Goal: Transaction & Acquisition: Purchase product/service

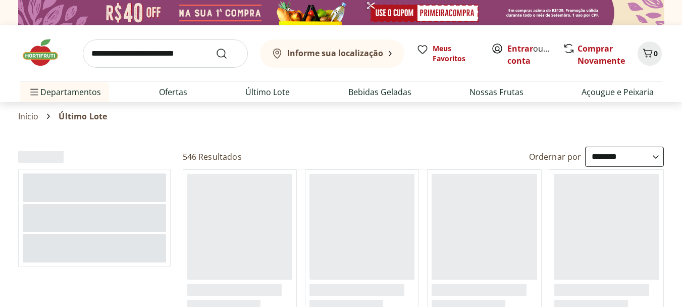
select select "**********"
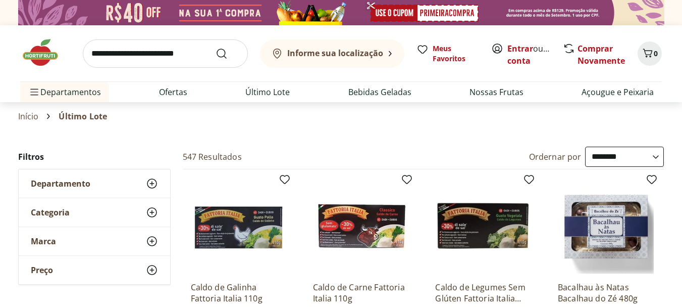
click at [34, 116] on link "Início" at bounding box center [28, 116] width 21 height 9
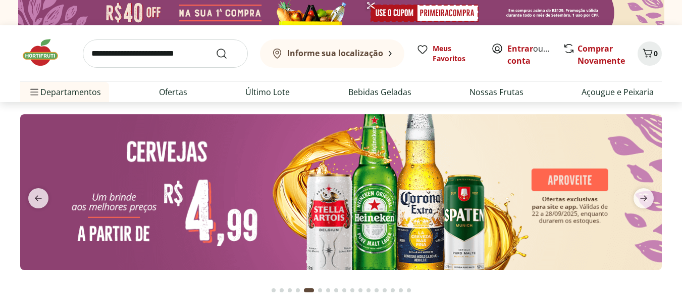
click at [184, 148] on img at bounding box center [341, 192] width 642 height 156
select select "**********"
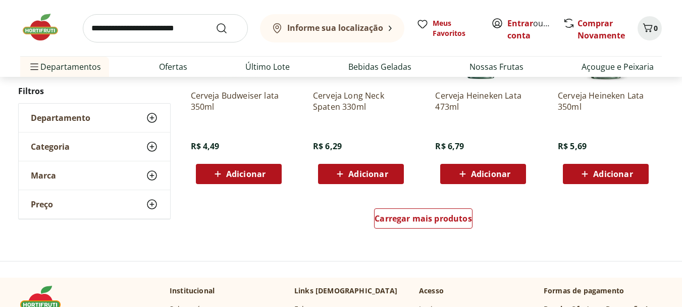
scroll to position [656, 0]
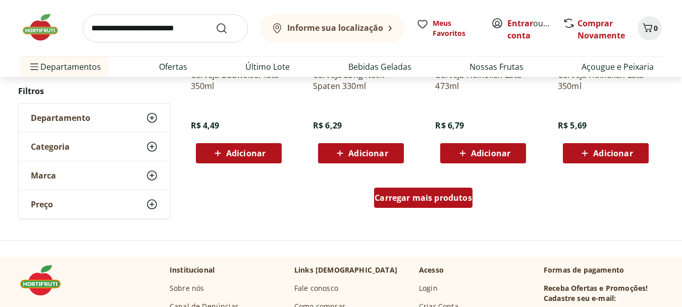
click at [398, 198] on span "Carregar mais produtos" at bounding box center [423, 197] width 97 height 8
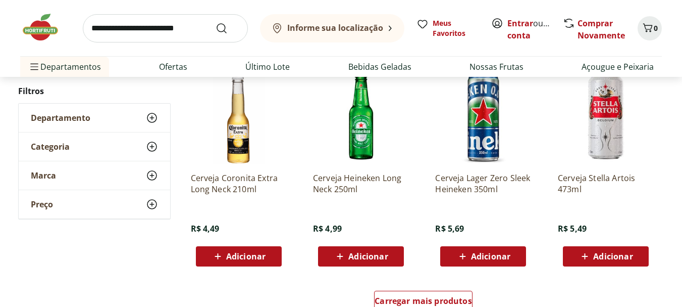
scroll to position [1313, 0]
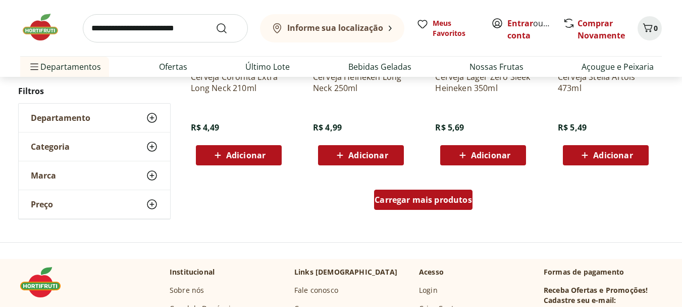
click at [398, 204] on span "Carregar mais produtos" at bounding box center [423, 199] width 97 height 8
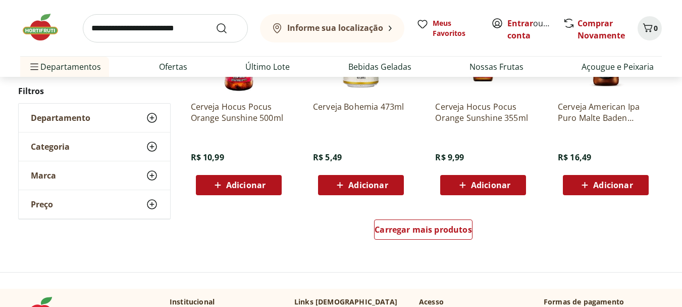
scroll to position [2020, 0]
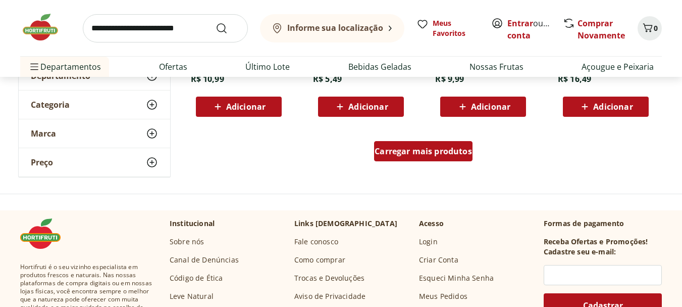
click at [433, 158] on div "Carregar mais produtos" at bounding box center [423, 151] width 98 height 20
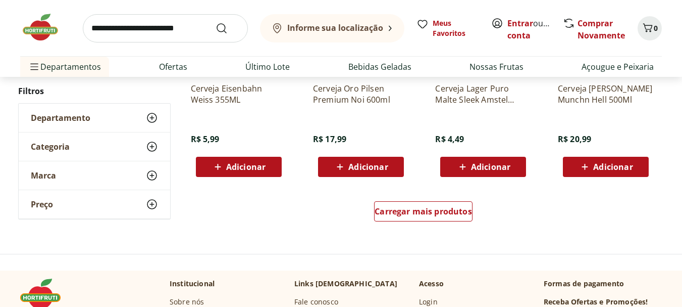
scroll to position [2676, 0]
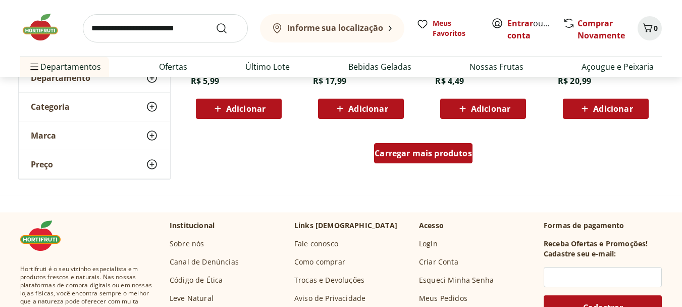
click at [409, 156] on span "Carregar mais produtos" at bounding box center [423, 153] width 97 height 8
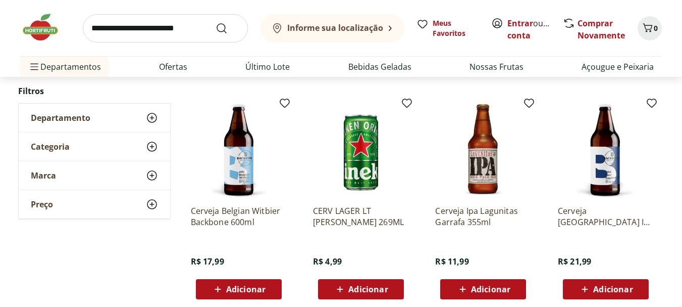
scroll to position [3181, 0]
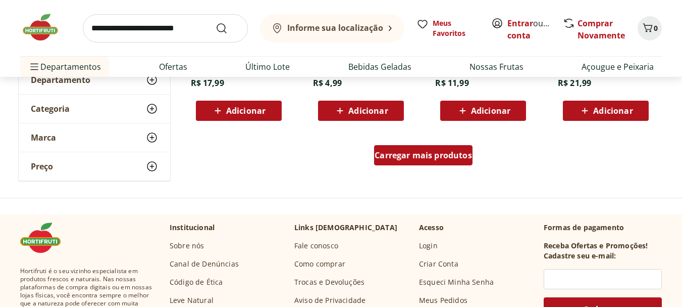
click at [446, 162] on div "Carregar mais produtos" at bounding box center [423, 155] width 98 height 20
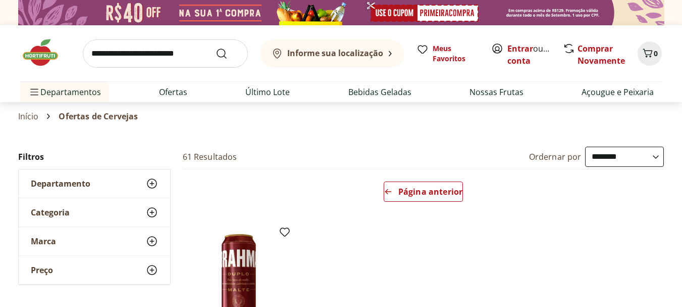
click at [32, 114] on link "Início" at bounding box center [28, 116] width 21 height 9
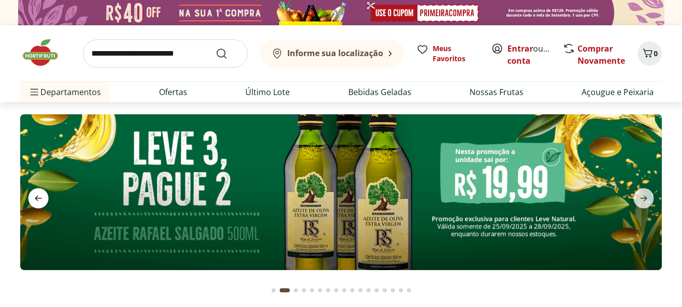
click at [38, 195] on icon "previous" at bounding box center [38, 198] width 12 height 12
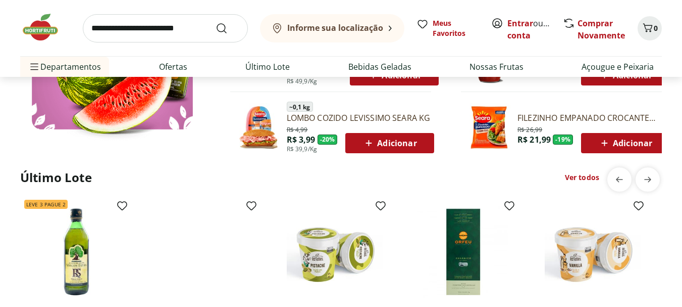
scroll to position [707, 0]
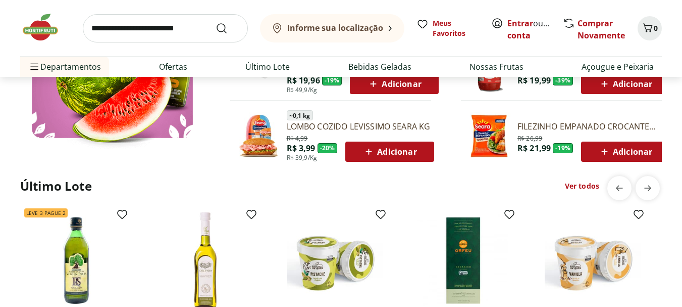
drag, startPoint x: 53, startPoint y: 192, endPoint x: 56, endPoint y: 188, distance: 5.4
click at [53, 191] on h2 "Último Lote" at bounding box center [56, 186] width 72 height 16
click at [586, 186] on link "Ver todos" at bounding box center [582, 186] width 34 height 10
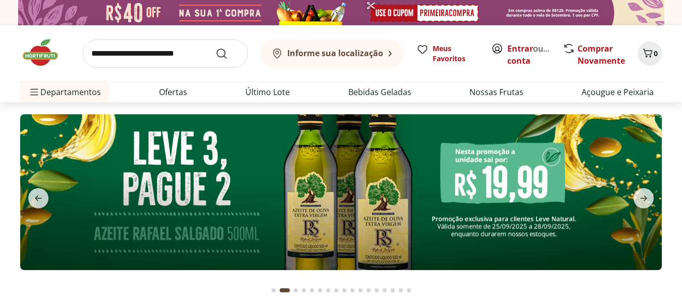
select select "**********"
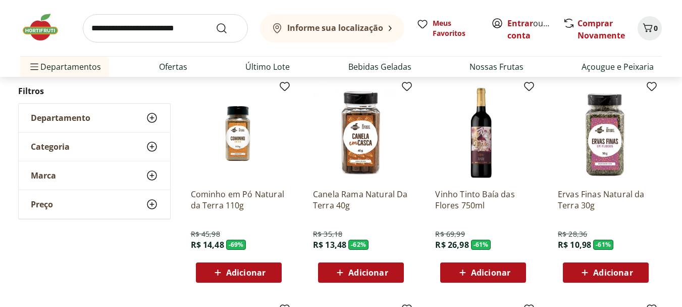
scroll to position [303, 0]
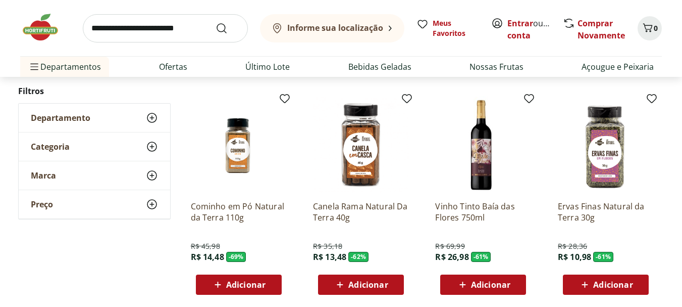
click at [486, 207] on p "Vinho Tinto Baía das Flores 750ml" at bounding box center [483, 211] width 96 height 22
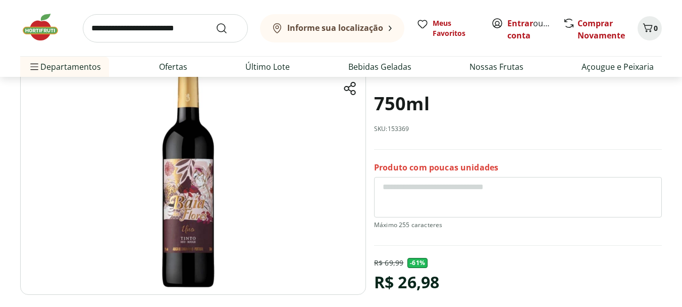
scroll to position [151, 0]
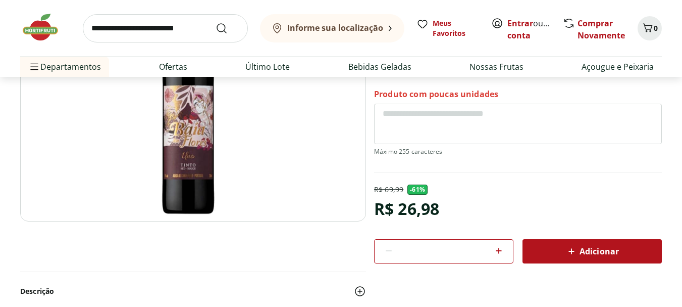
click at [184, 165] on img at bounding box center [193, 100] width 346 height 242
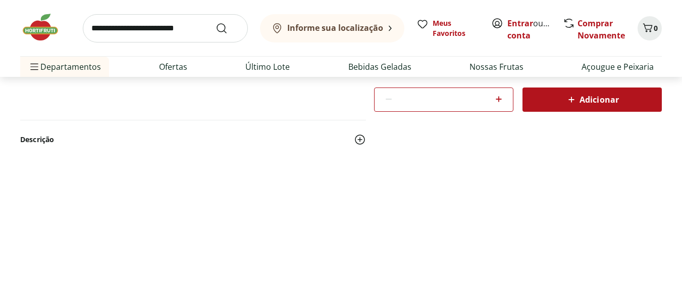
select select "**********"
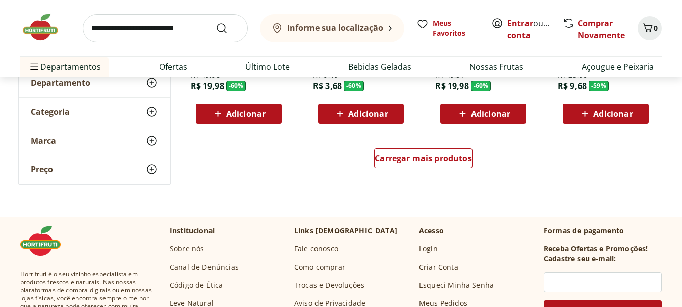
scroll to position [707, 0]
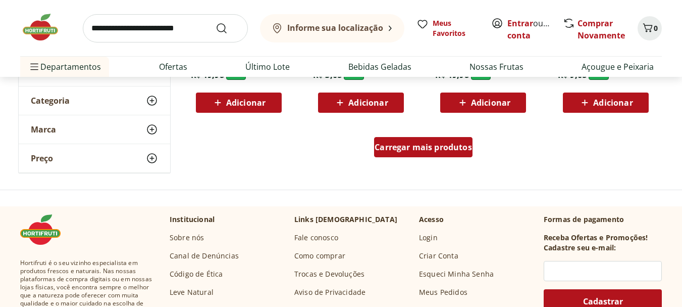
click at [416, 143] on span "Carregar mais produtos" at bounding box center [423, 147] width 97 height 8
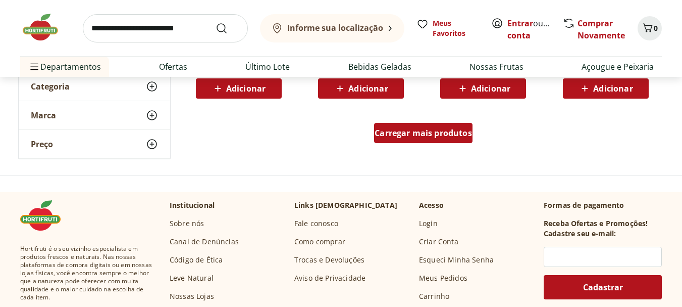
scroll to position [1313, 0]
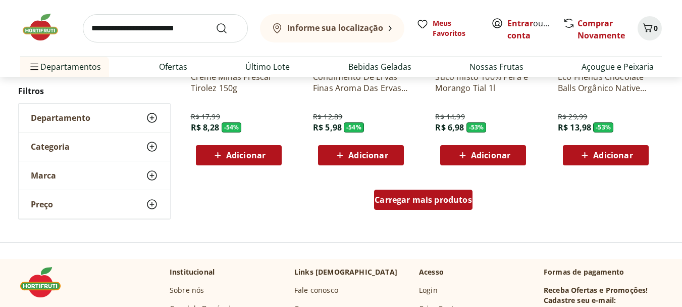
click at [439, 203] on span "Carregar mais produtos" at bounding box center [423, 199] width 97 height 8
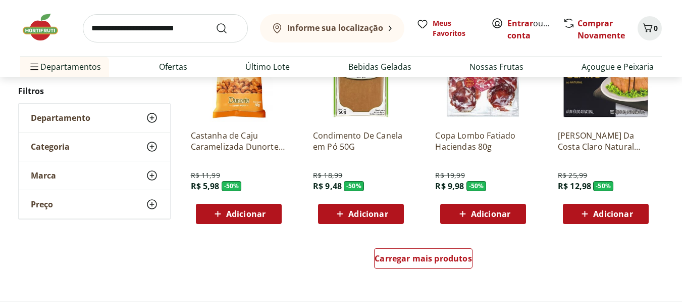
scroll to position [1969, 0]
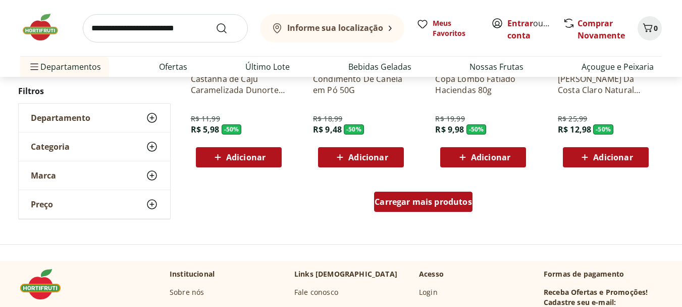
click at [406, 210] on div "Carregar mais produtos" at bounding box center [423, 201] width 98 height 20
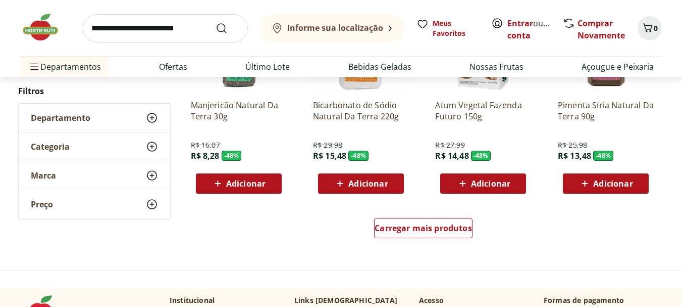
scroll to position [2626, 0]
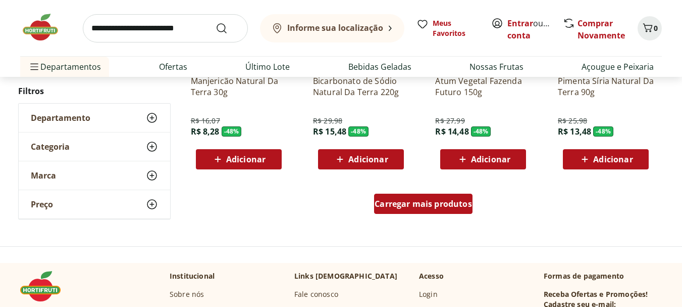
click at [443, 208] on span "Carregar mais produtos" at bounding box center [423, 203] width 97 height 8
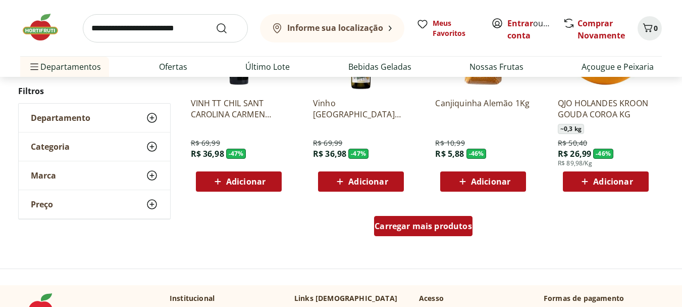
scroll to position [3282, 0]
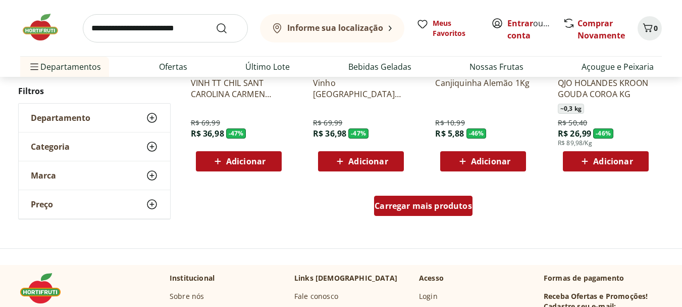
click at [446, 210] on span "Carregar mais produtos" at bounding box center [423, 205] width 97 height 8
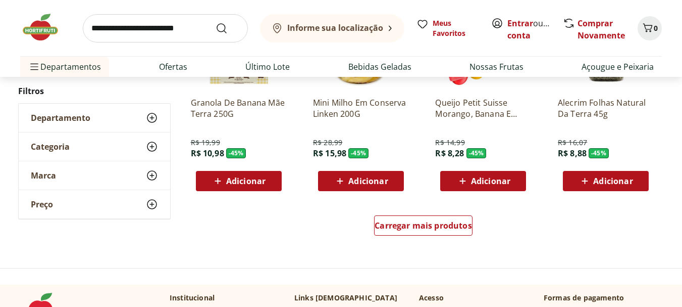
scroll to position [3939, 0]
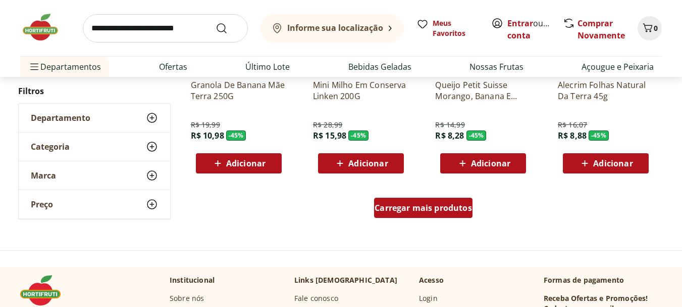
click at [457, 205] on span "Carregar mais produtos" at bounding box center [423, 208] width 97 height 8
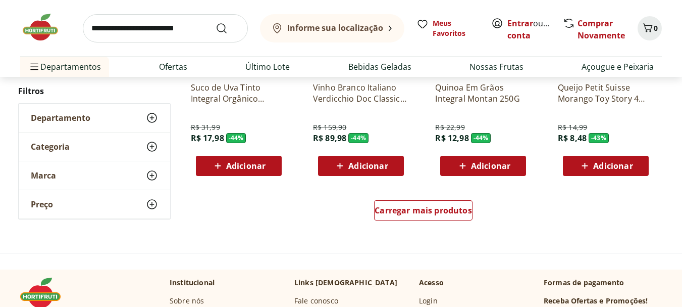
scroll to position [4595, 0]
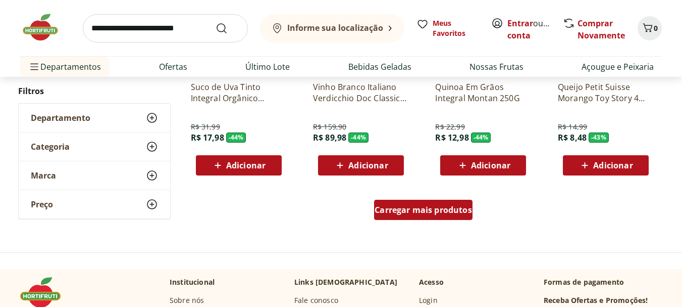
click at [417, 203] on div "Carregar mais produtos" at bounding box center [423, 209] width 98 height 20
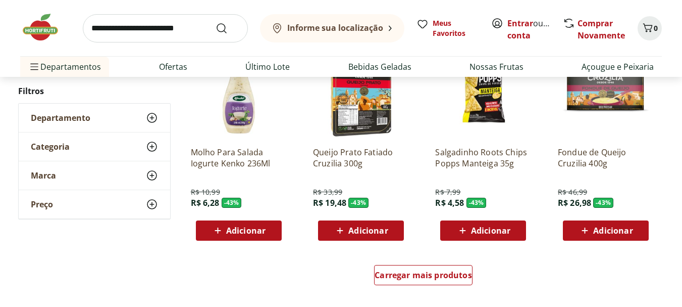
scroll to position [5201, 0]
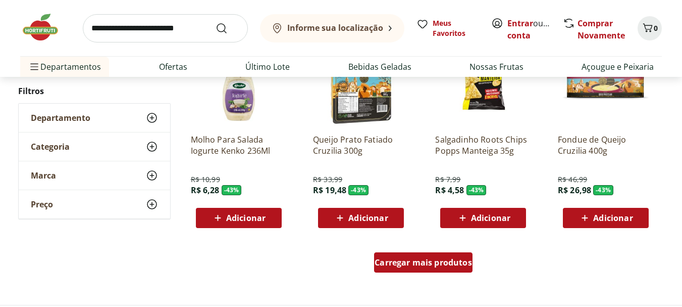
click at [436, 264] on span "Carregar mais produtos" at bounding box center [423, 262] width 97 height 8
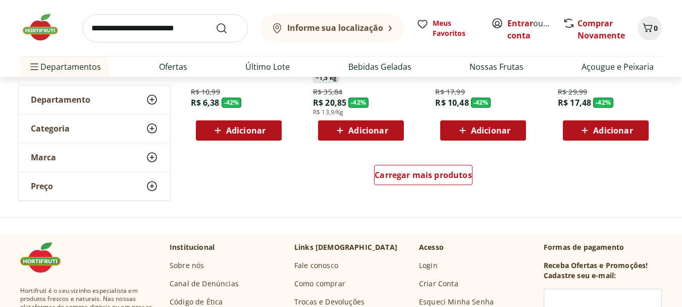
scroll to position [5959, 0]
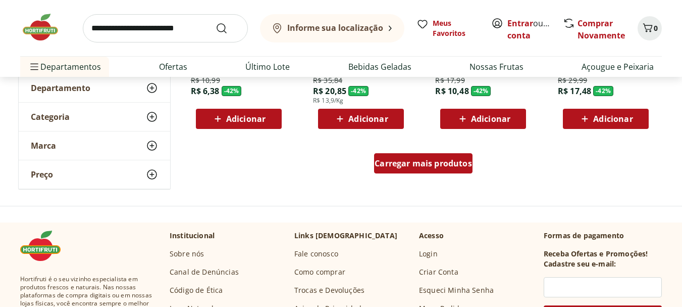
click at [447, 170] on div "Carregar mais produtos" at bounding box center [423, 163] width 98 height 20
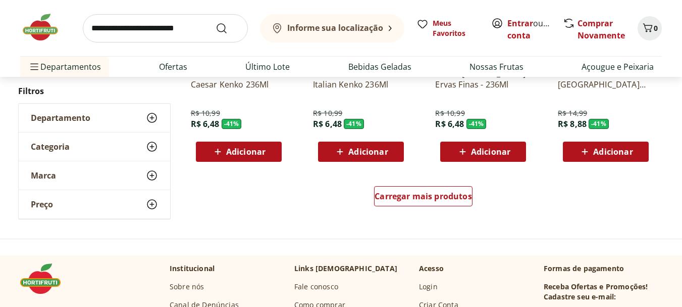
scroll to position [6666, 0]
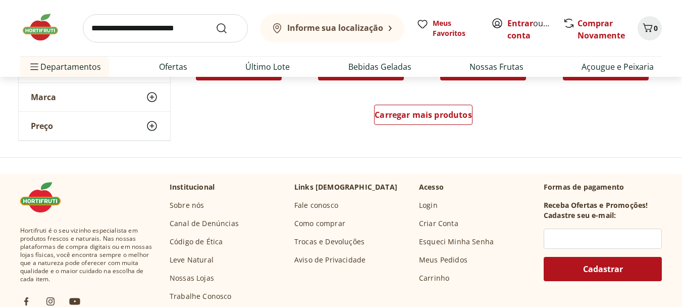
drag, startPoint x: 403, startPoint y: 136, endPoint x: 415, endPoint y: 112, distance: 27.1
click at [403, 136] on div "Carregar mais produtos" at bounding box center [424, 116] width 490 height 48
click at [415, 112] on span "Carregar mais produtos" at bounding box center [423, 115] width 97 height 8
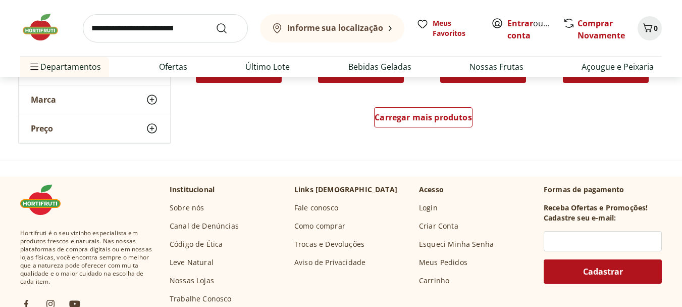
scroll to position [7322, 0]
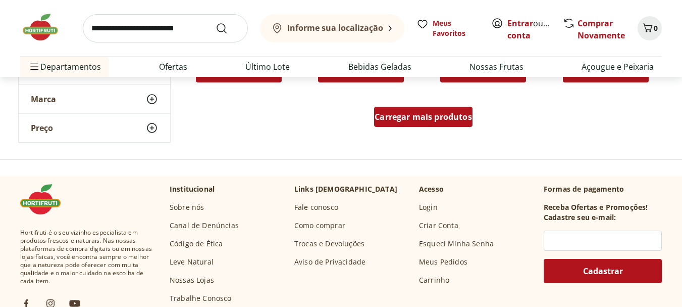
click at [456, 113] on span "Carregar mais produtos" at bounding box center [423, 117] width 97 height 8
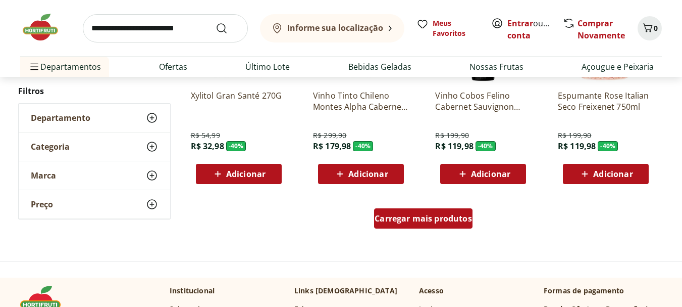
scroll to position [7878, 0]
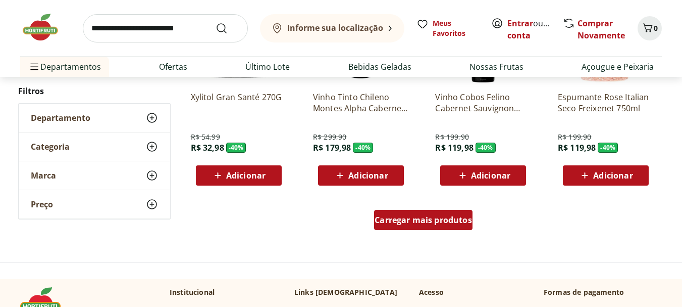
click at [421, 216] on span "Carregar mais produtos" at bounding box center [423, 220] width 97 height 8
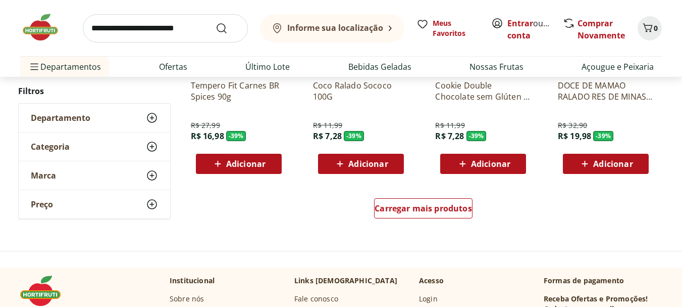
scroll to position [8585, 0]
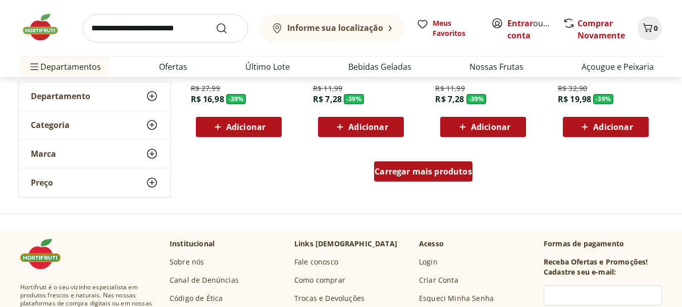
click at [411, 161] on div "Carregar mais produtos" at bounding box center [423, 171] width 98 height 20
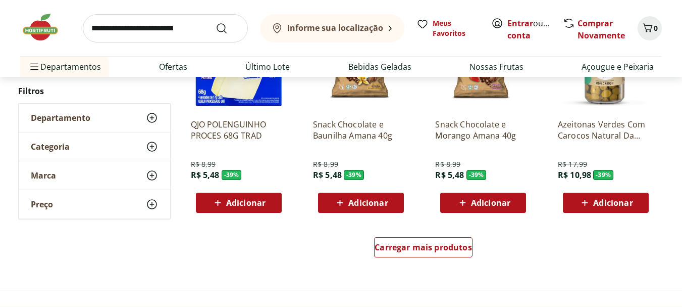
scroll to position [9191, 0]
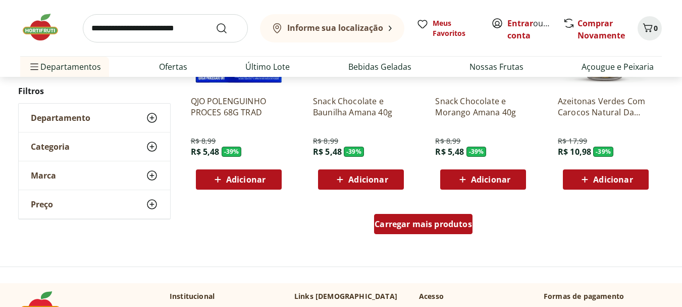
click at [453, 221] on span "Carregar mais produtos" at bounding box center [423, 224] width 97 height 8
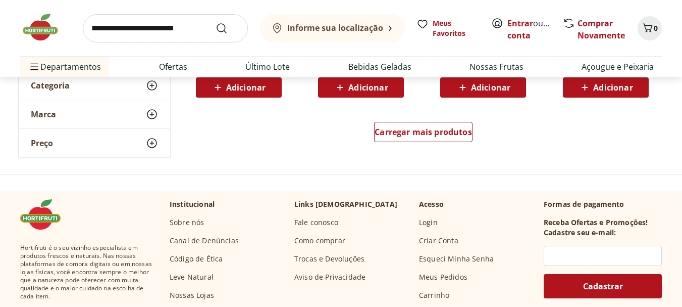
scroll to position [9999, 0]
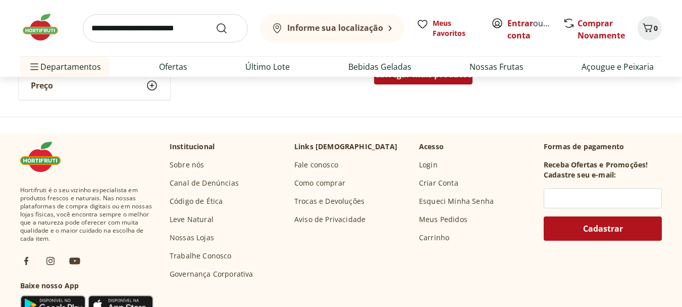
click at [424, 80] on div "Carregar mais produtos" at bounding box center [423, 74] width 98 height 20
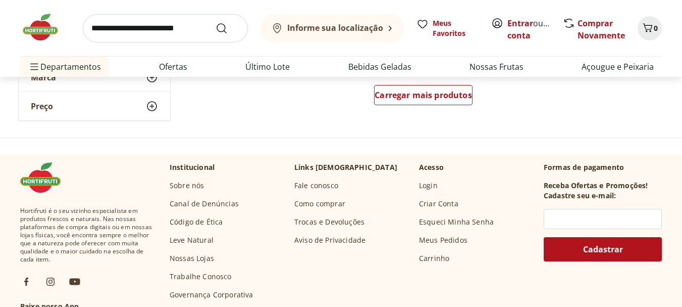
scroll to position [10605, 0]
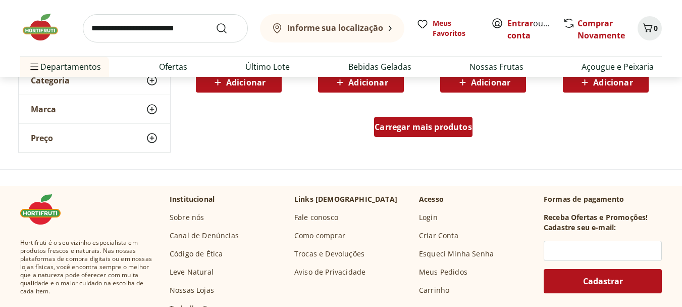
click at [416, 123] on span "Carregar mais produtos" at bounding box center [423, 127] width 97 height 8
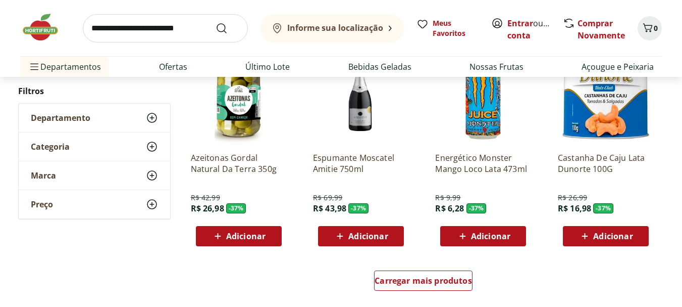
scroll to position [11160, 0]
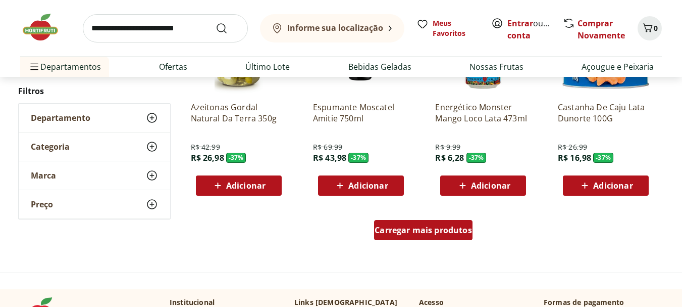
click at [411, 228] on span "Carregar mais produtos" at bounding box center [423, 230] width 97 height 8
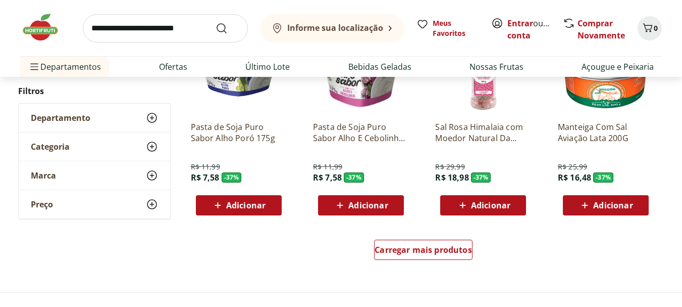
scroll to position [11817, 0]
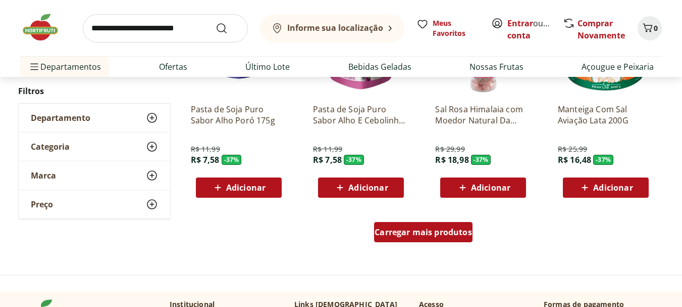
click at [450, 231] on span "Carregar mais produtos" at bounding box center [423, 232] width 97 height 8
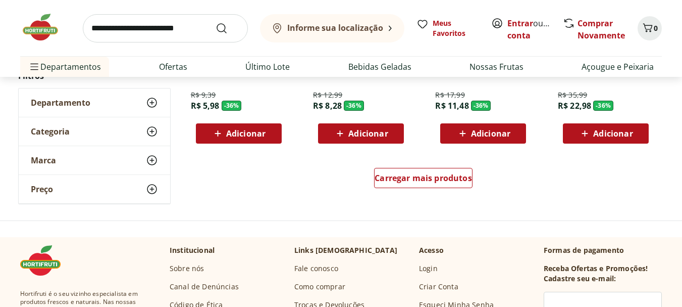
scroll to position [12625, 0]
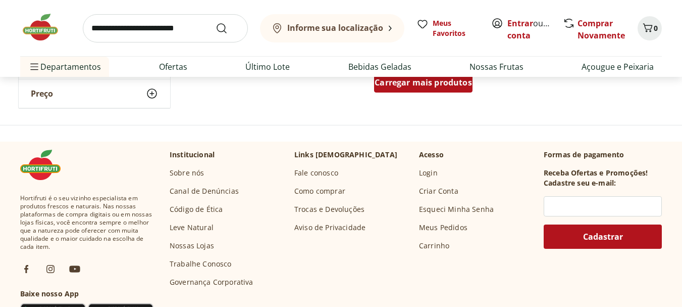
click at [447, 88] on div "Carregar mais produtos" at bounding box center [423, 82] width 98 height 20
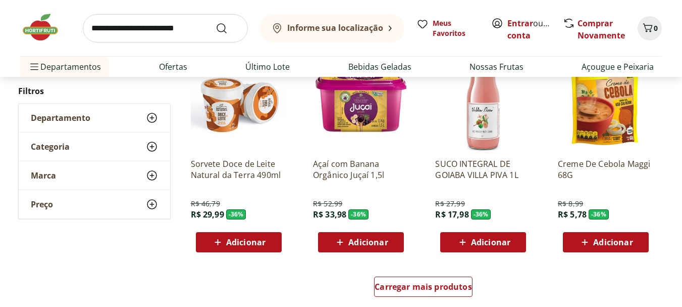
scroll to position [13231, 0]
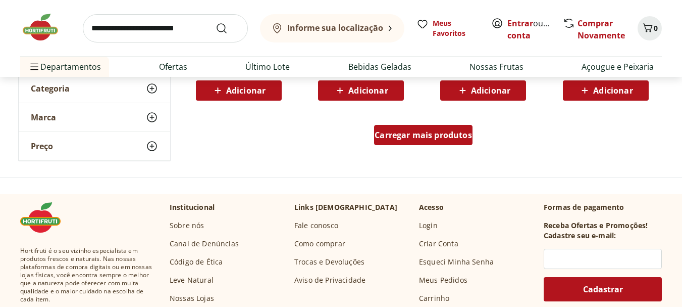
click at [412, 141] on div "Carregar mais produtos" at bounding box center [423, 135] width 98 height 20
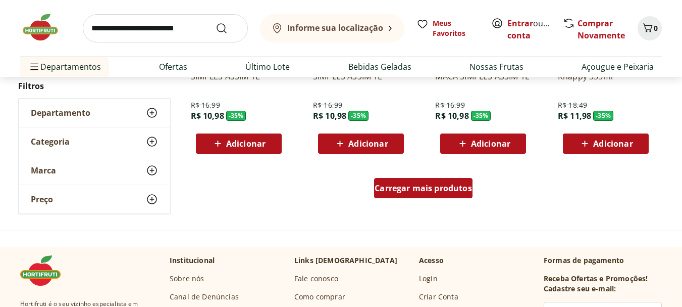
scroll to position [13837, 0]
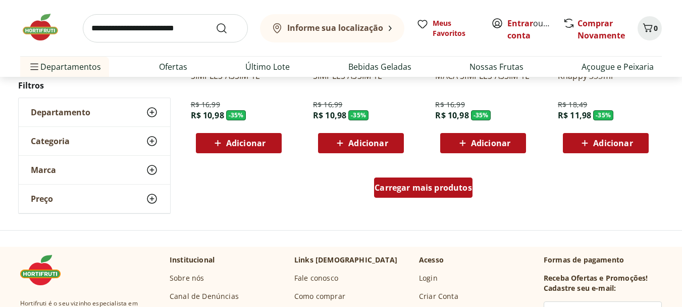
click at [434, 180] on div "Carregar mais produtos" at bounding box center [423, 187] width 98 height 20
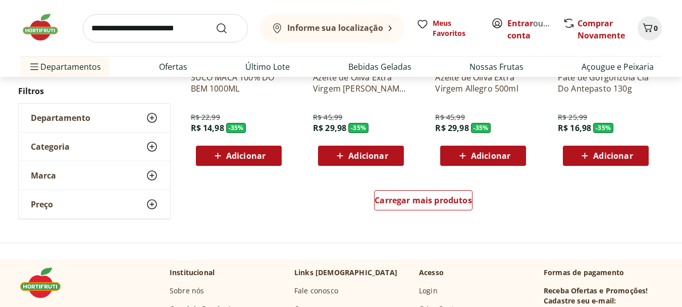
scroll to position [14493, 0]
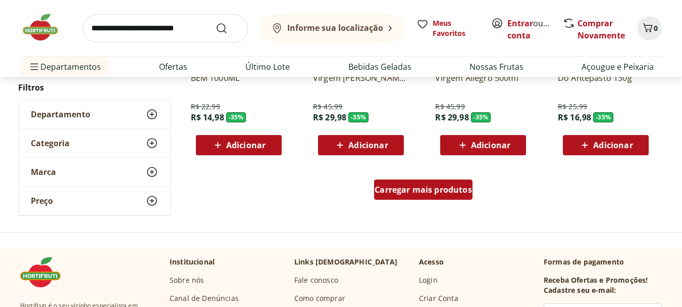
click at [399, 193] on span "Carregar mais produtos" at bounding box center [423, 189] width 97 height 8
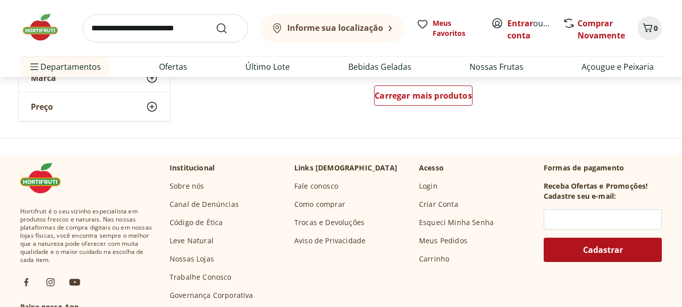
scroll to position [15251, 0]
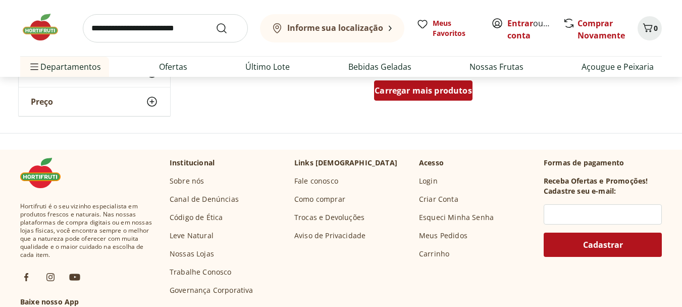
click at [411, 91] on span "Carregar mais produtos" at bounding box center [423, 90] width 97 height 8
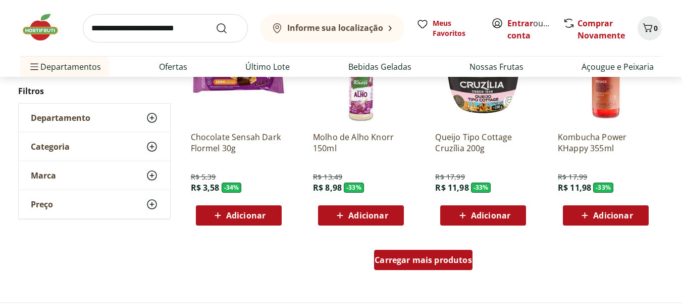
scroll to position [15756, 0]
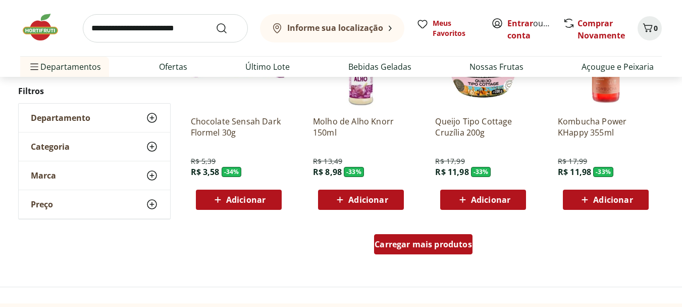
click at [420, 240] on span "Carregar mais produtos" at bounding box center [423, 244] width 97 height 8
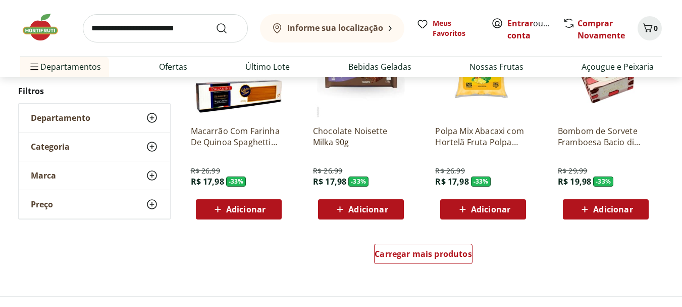
scroll to position [16463, 0]
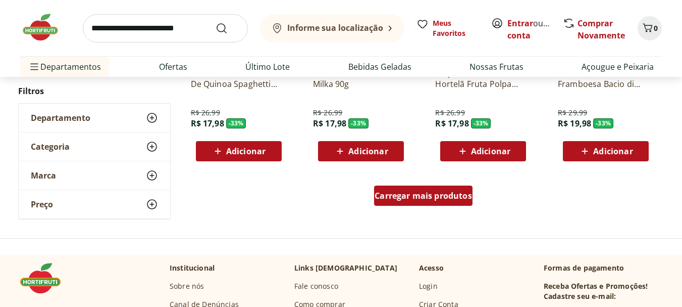
click at [437, 195] on span "Carregar mais produtos" at bounding box center [423, 195] width 97 height 8
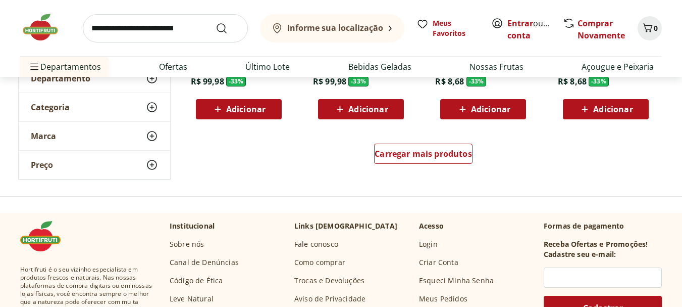
scroll to position [17170, 0]
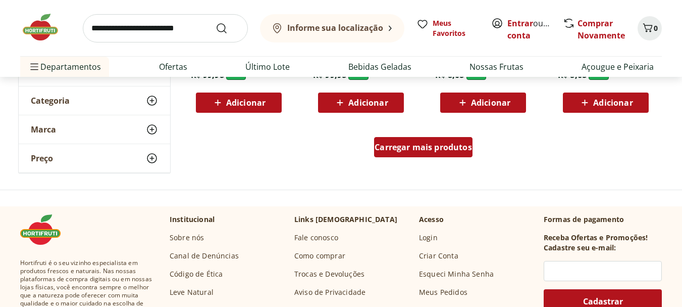
click at [450, 158] on link "Carregar mais produtos" at bounding box center [423, 149] width 98 height 24
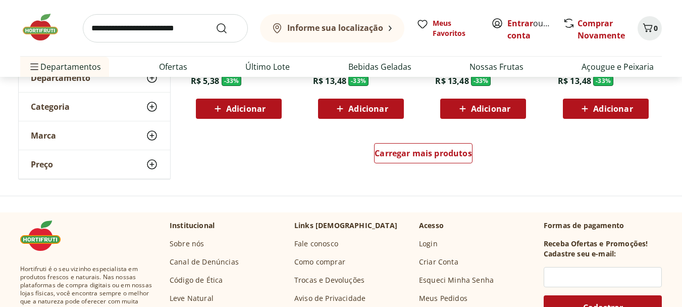
scroll to position [17826, 0]
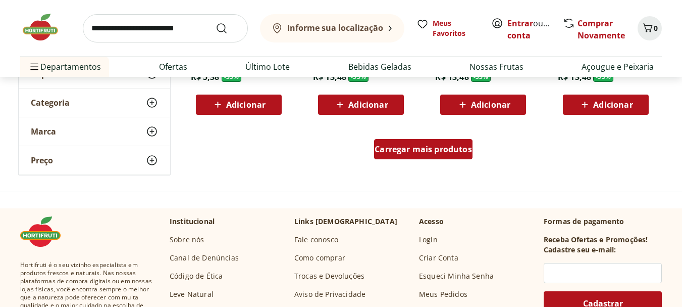
click at [405, 158] on div "Carregar mais produtos" at bounding box center [423, 149] width 98 height 20
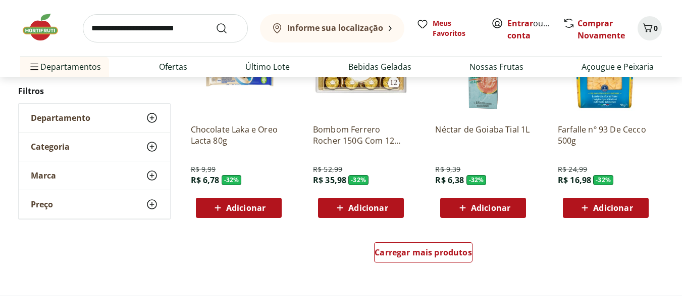
scroll to position [18432, 0]
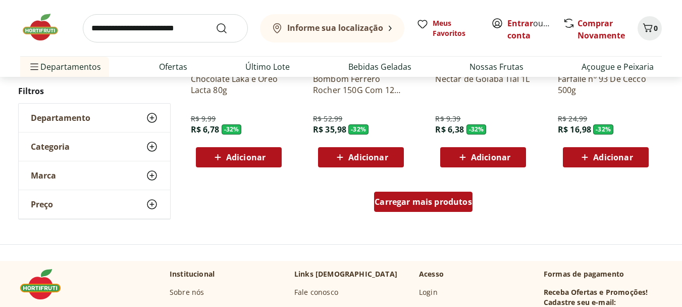
click at [447, 206] on span "Carregar mais produtos" at bounding box center [423, 201] width 97 height 8
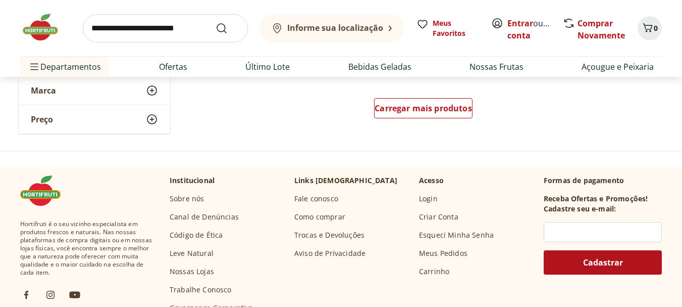
scroll to position [19190, 0]
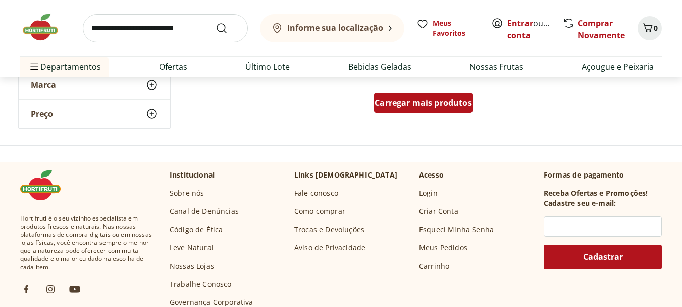
click at [437, 117] on link "Carregar mais produtos" at bounding box center [423, 104] width 98 height 24
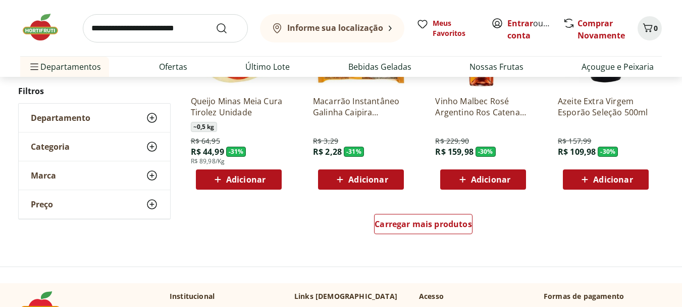
scroll to position [19745, 0]
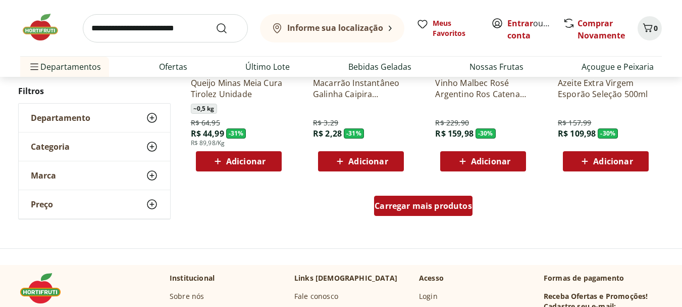
click at [434, 217] on link "Carregar mais produtos" at bounding box center [423, 207] width 98 height 24
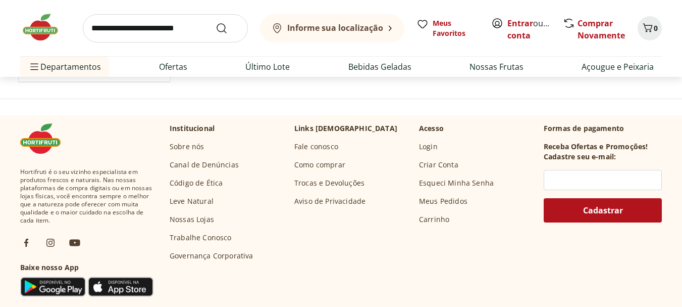
scroll to position [20452, 0]
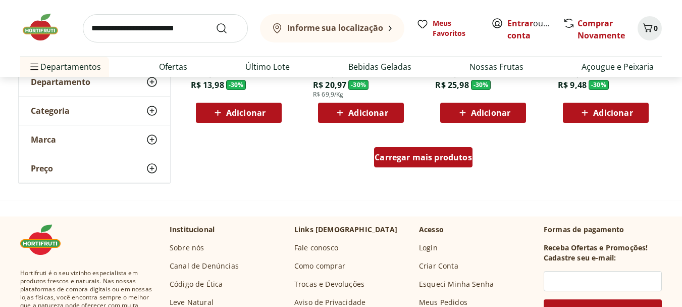
click at [447, 150] on div "Carregar mais produtos" at bounding box center [423, 157] width 98 height 20
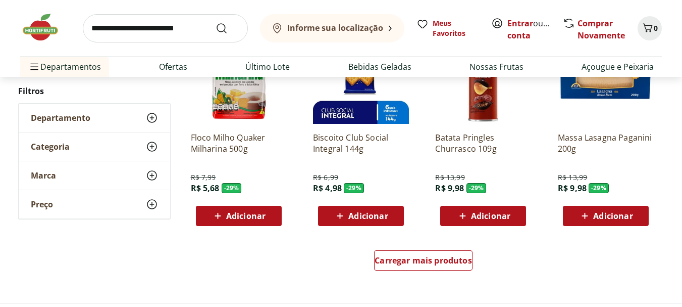
scroll to position [21058, 0]
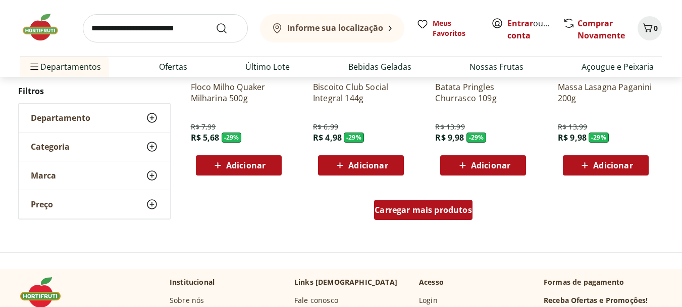
click at [407, 207] on span "Carregar mais produtos" at bounding box center [423, 210] width 97 height 8
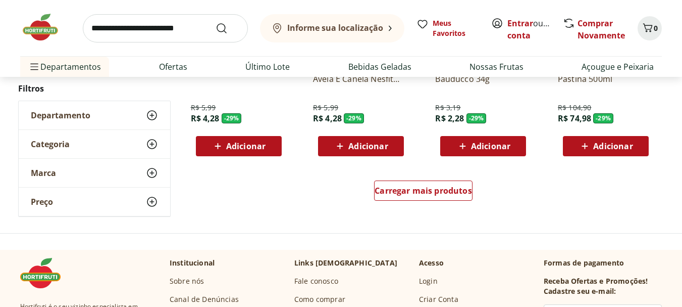
scroll to position [21715, 0]
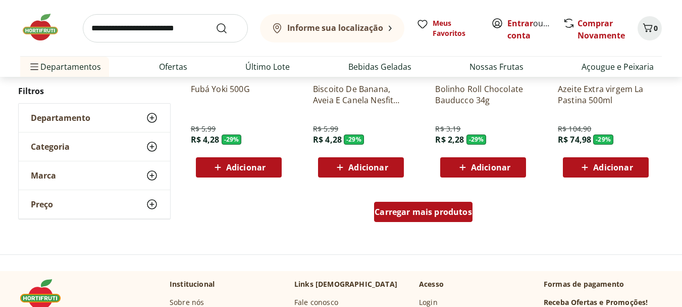
click at [400, 208] on span "Carregar mais produtos" at bounding box center [423, 212] width 97 height 8
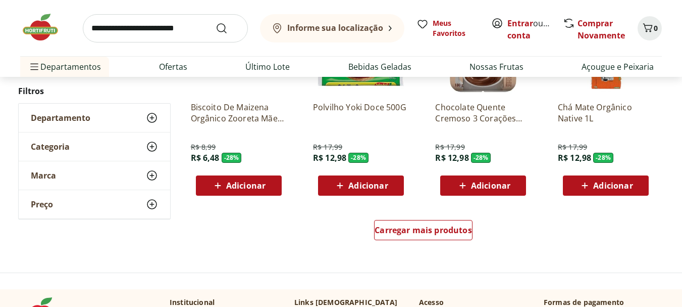
scroll to position [22371, 0]
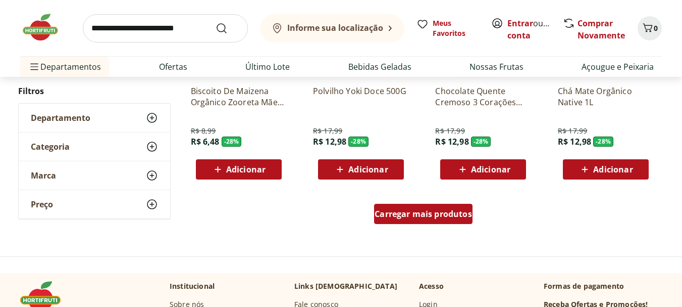
click at [411, 220] on div "Carregar mais produtos" at bounding box center [423, 214] width 98 height 20
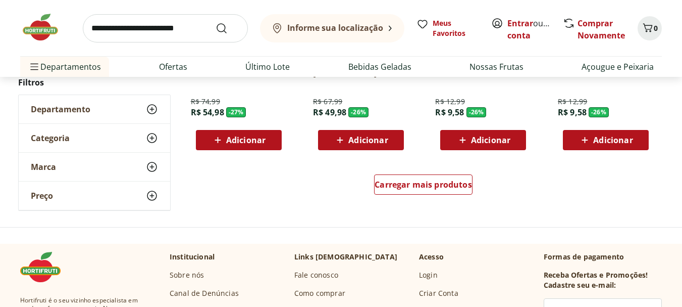
scroll to position [23129, 0]
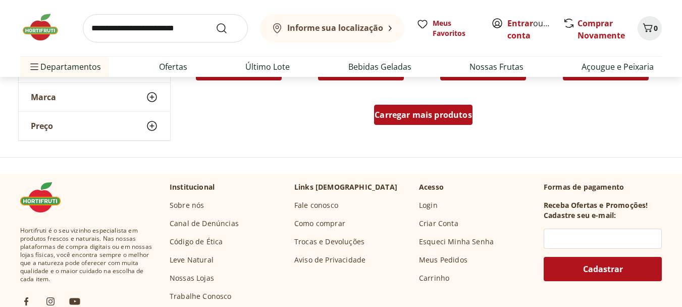
click at [403, 111] on span "Carregar mais produtos" at bounding box center [423, 115] width 97 height 8
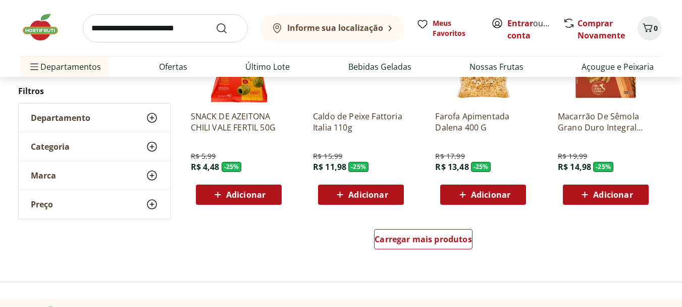
scroll to position [23684, 0]
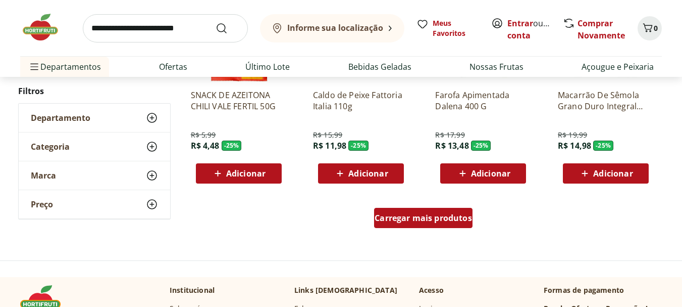
click at [411, 225] on div "Carregar mais produtos" at bounding box center [423, 218] width 98 height 20
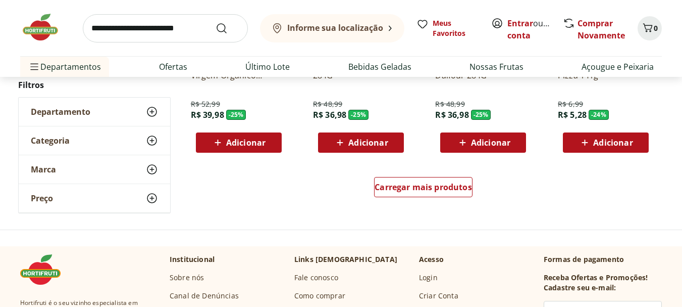
scroll to position [24391, 0]
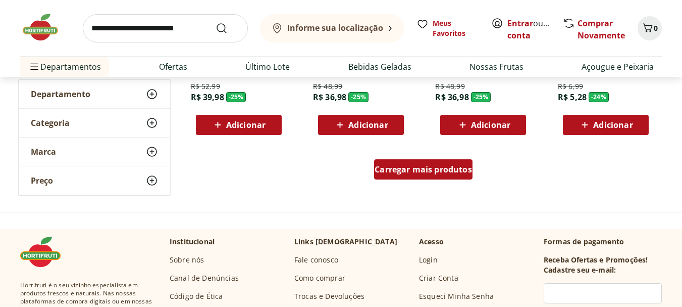
click at [431, 167] on span "Carregar mais produtos" at bounding box center [423, 169] width 97 height 8
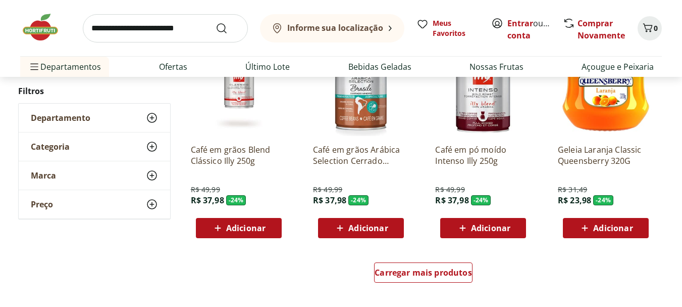
scroll to position [25098, 0]
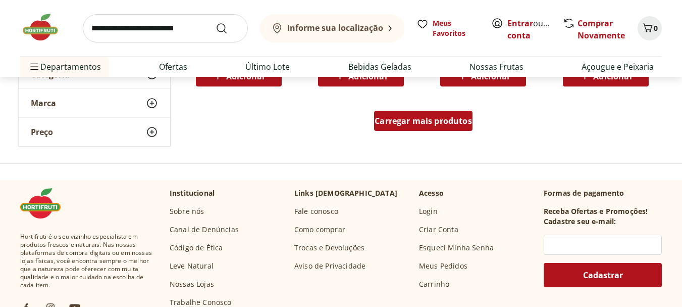
click at [443, 126] on div "Carregar mais produtos" at bounding box center [423, 121] width 98 height 20
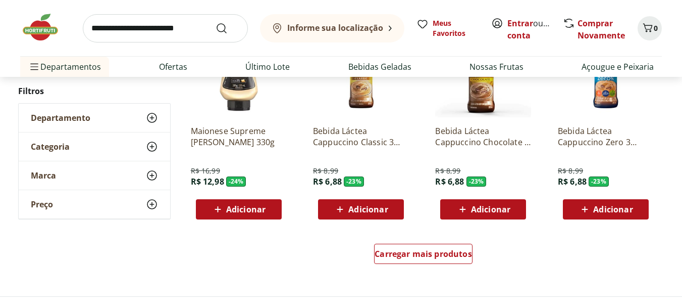
scroll to position [25755, 0]
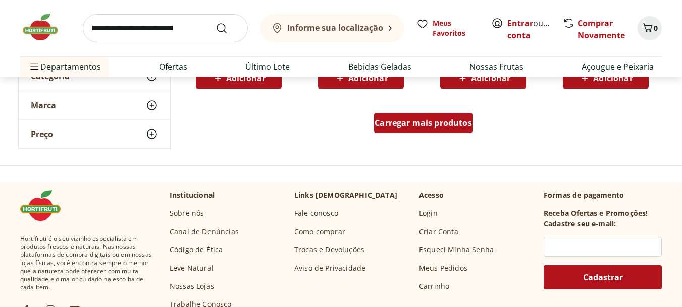
click at [399, 128] on div "Carregar mais produtos" at bounding box center [423, 123] width 98 height 20
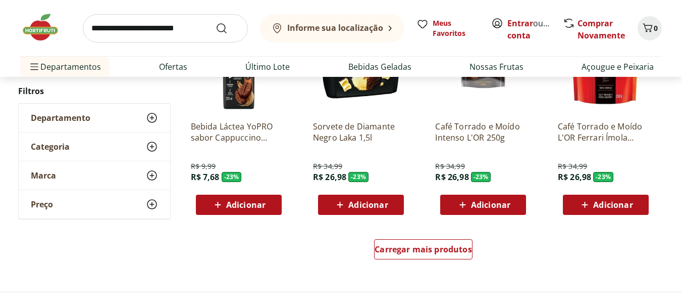
scroll to position [26310, 0]
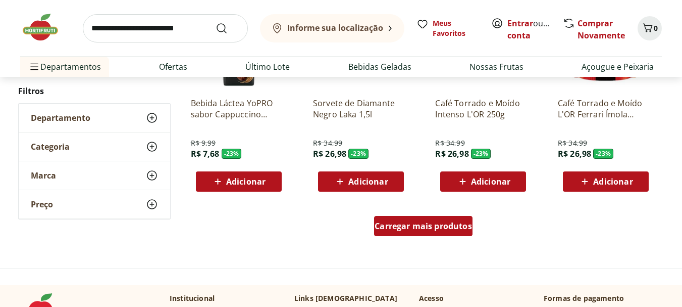
click at [394, 223] on span "Carregar mais produtos" at bounding box center [423, 226] width 97 height 8
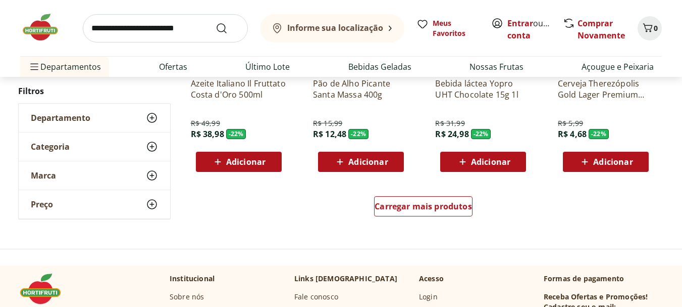
scroll to position [27017, 0]
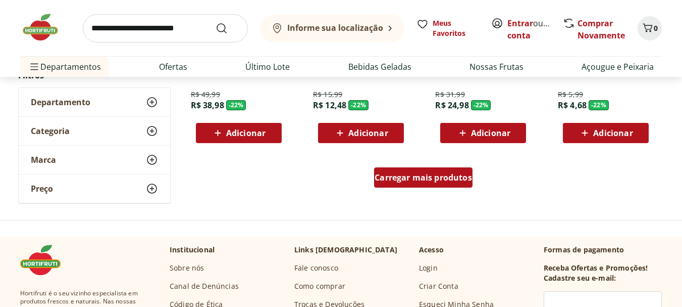
click at [436, 181] on span "Carregar mais produtos" at bounding box center [423, 177] width 97 height 8
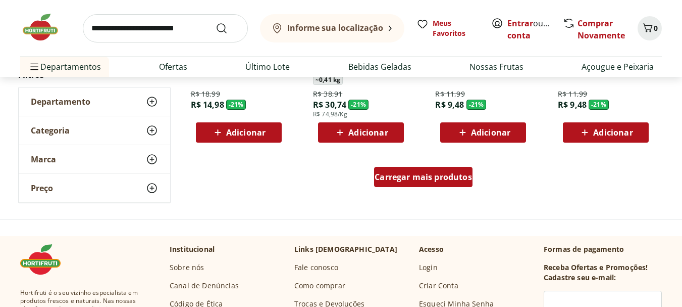
scroll to position [27674, 0]
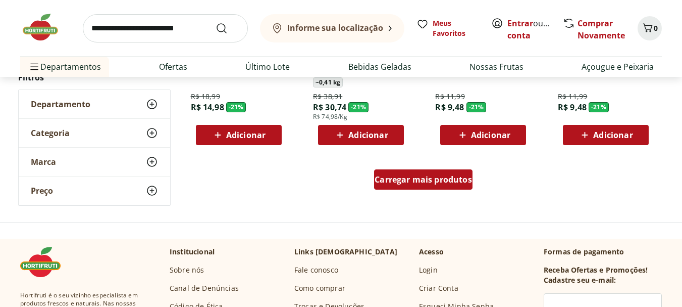
click at [428, 178] on span "Carregar mais produtos" at bounding box center [423, 179] width 97 height 8
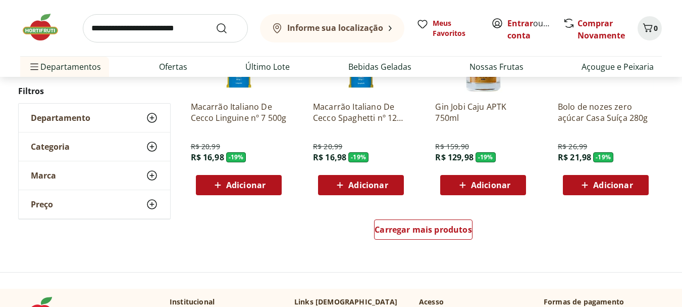
scroll to position [28280, 0]
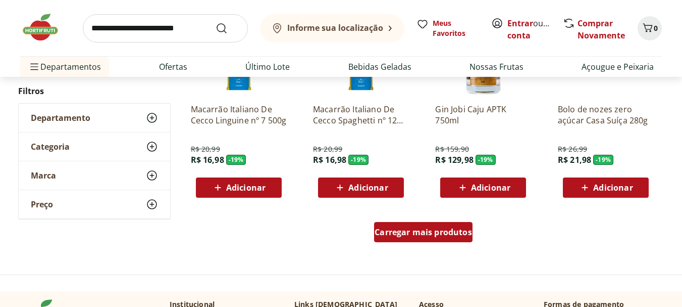
drag, startPoint x: 369, startPoint y: 216, endPoint x: 389, endPoint y: 223, distance: 21.6
drag, startPoint x: 389, startPoint y: 223, endPoint x: 395, endPoint y: 236, distance: 14.0
click at [395, 236] on span "Carregar mais produtos" at bounding box center [423, 232] width 97 height 8
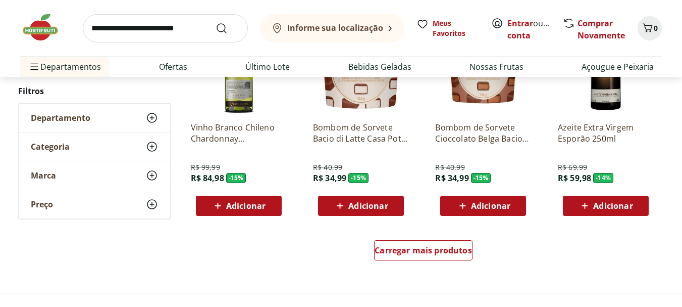
scroll to position [28936, 0]
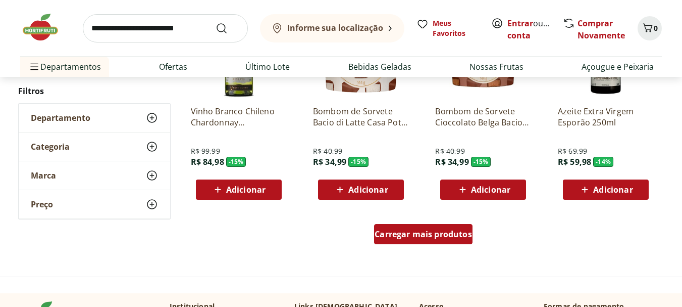
click at [405, 241] on div "Carregar mais produtos" at bounding box center [423, 234] width 98 height 20
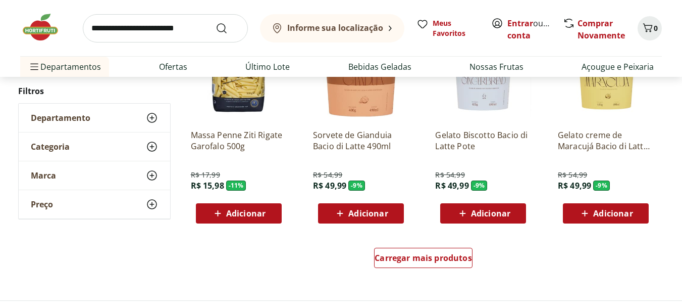
scroll to position [29694, 0]
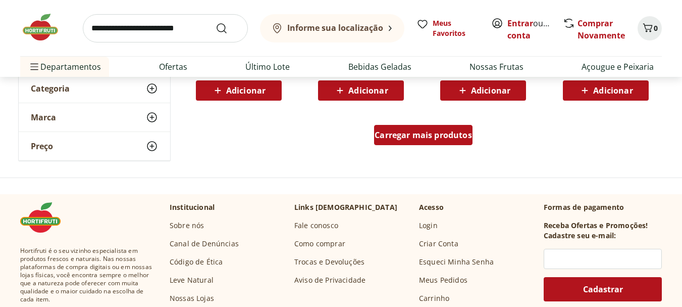
click at [404, 128] on div "Carregar mais produtos" at bounding box center [423, 135] width 98 height 20
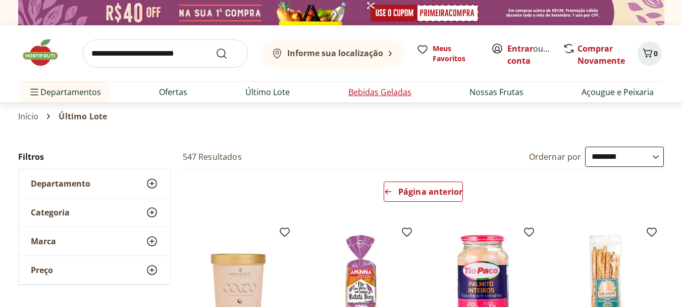
click at [381, 94] on link "Bebidas Geladas" at bounding box center [379, 92] width 63 height 12
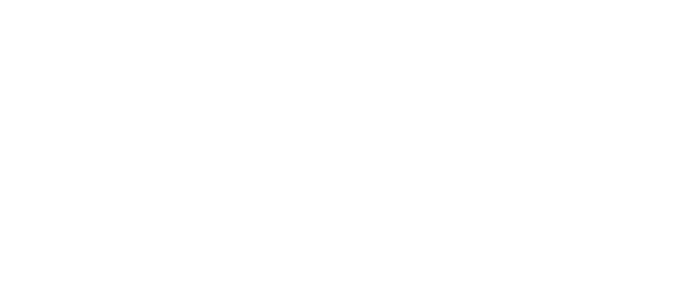
select select "**********"
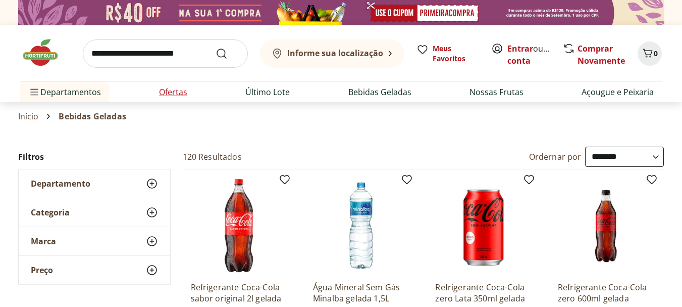
click at [177, 94] on link "Ofertas" at bounding box center [173, 92] width 28 height 12
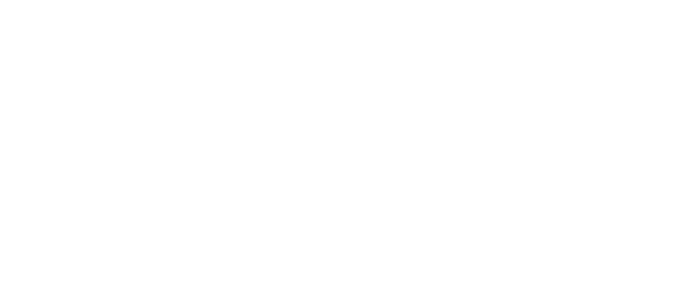
select select "**********"
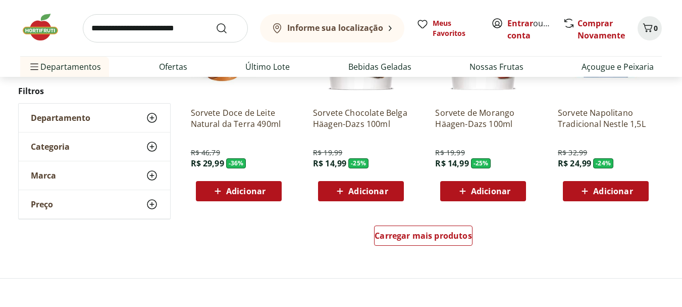
scroll to position [707, 0]
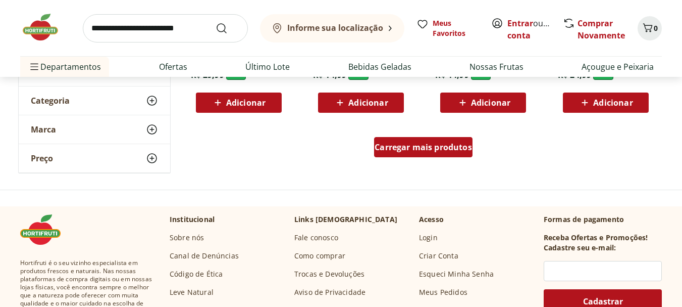
click at [386, 148] on span "Carregar mais produtos" at bounding box center [423, 147] width 97 height 8
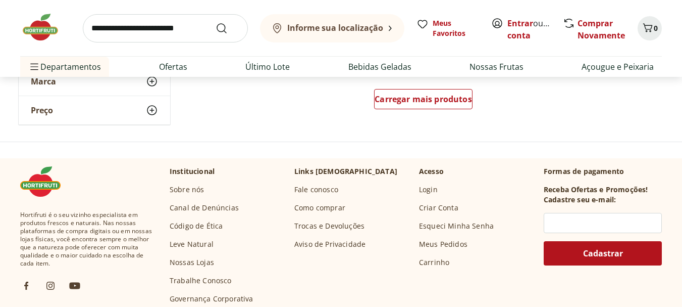
scroll to position [1414, 0]
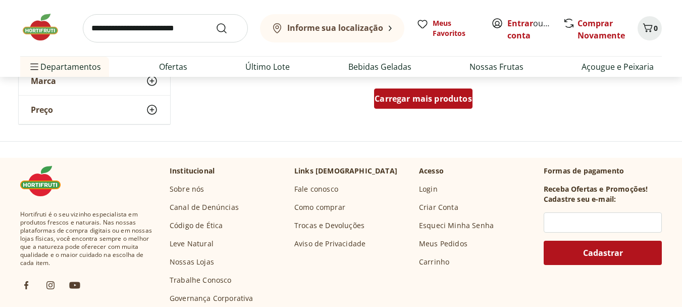
click at [421, 102] on span "Carregar mais produtos" at bounding box center [423, 98] width 97 height 8
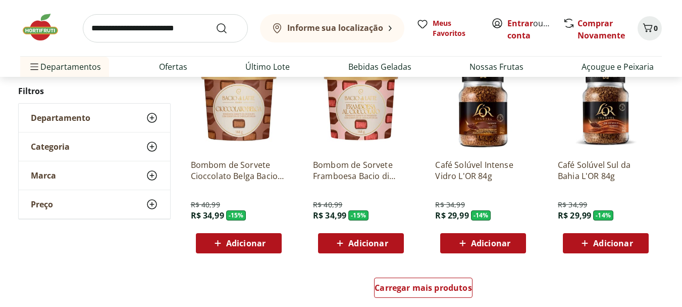
scroll to position [2020, 0]
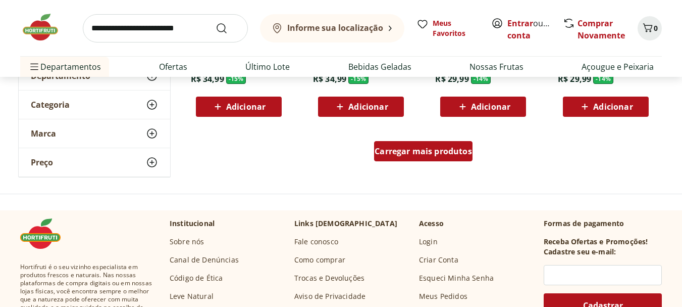
click at [396, 154] on span "Carregar mais produtos" at bounding box center [423, 151] width 97 height 8
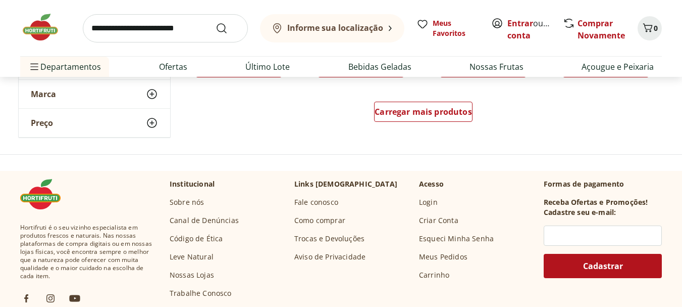
scroll to position [2727, 0]
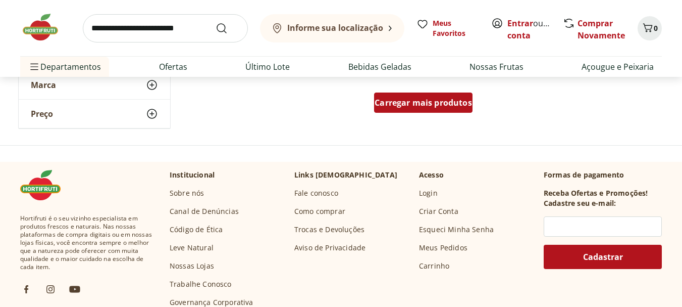
click at [448, 98] on span "Carregar mais produtos" at bounding box center [423, 102] width 97 height 8
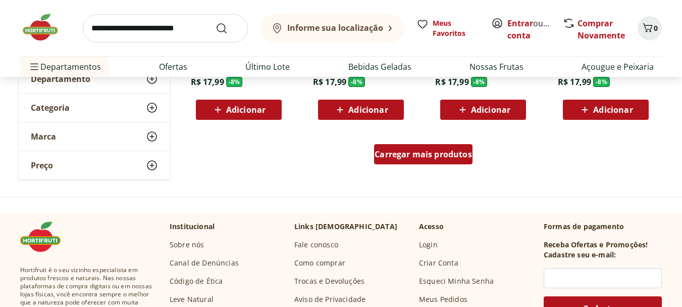
scroll to position [3333, 0]
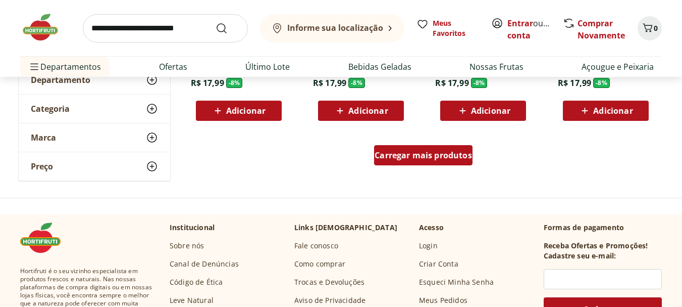
click at [413, 157] on span "Carregar mais produtos" at bounding box center [423, 155] width 97 height 8
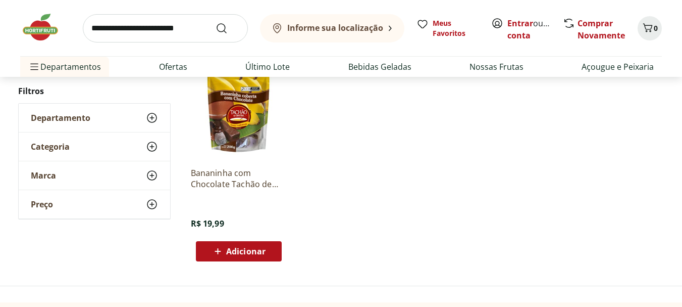
scroll to position [3989, 0]
